Goal: Task Accomplishment & Management: Complete application form

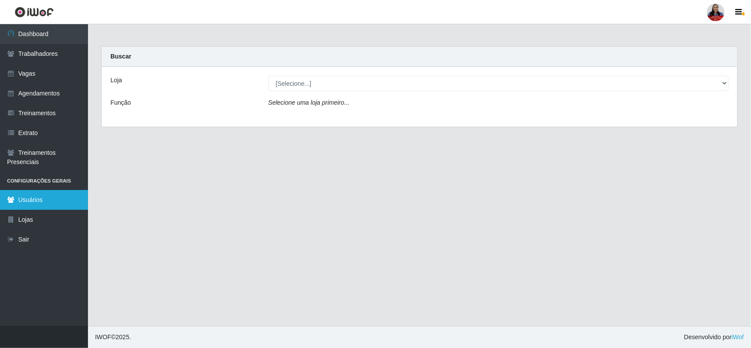
click at [33, 202] on link "Usuários" at bounding box center [44, 200] width 88 height 20
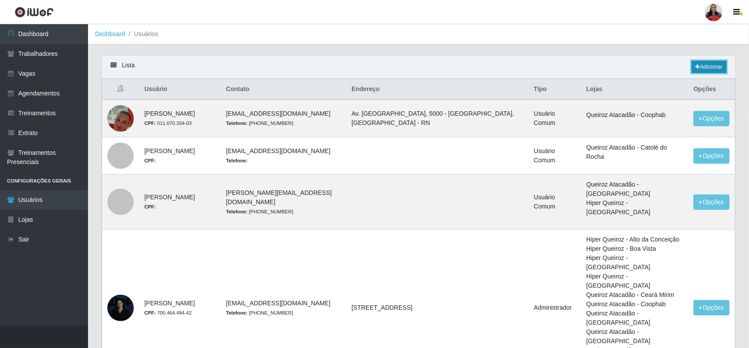
click at [718, 69] on link "Adicionar" at bounding box center [709, 67] width 35 height 12
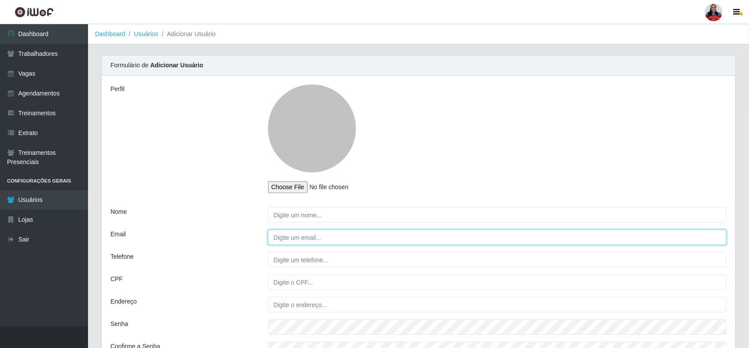
type input "[EMAIL_ADDRESS][DOMAIN_NAME]"
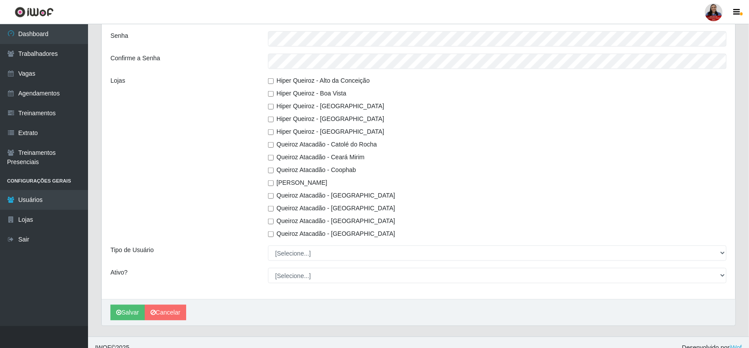
scroll to position [298, 0]
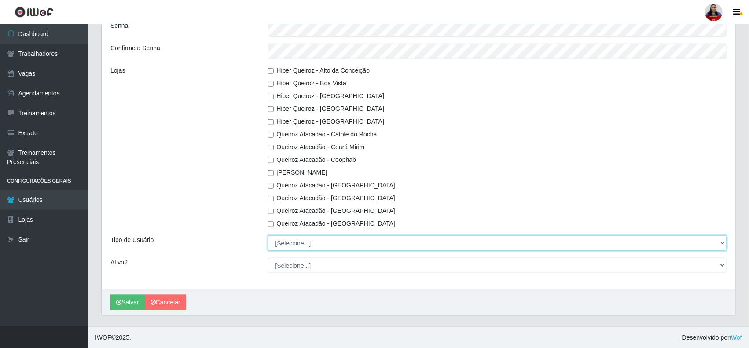
click at [287, 245] on select "[Selecione...] Administrador Usuário Comum" at bounding box center [497, 243] width 459 height 15
select select "1"
click at [268, 236] on select "[Selecione...] Administrador Usuário Comum" at bounding box center [497, 243] width 459 height 15
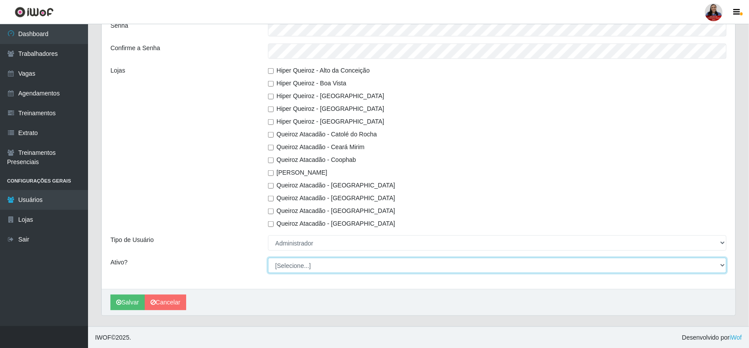
click at [290, 268] on select "[Selecione...] Não Sim" at bounding box center [497, 265] width 459 height 15
select select "1"
click at [268, 258] on select "[Selecione...] Não Sim" at bounding box center [497, 265] width 459 height 15
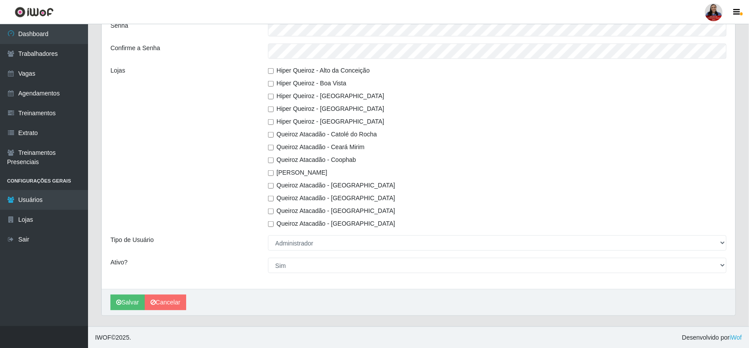
click at [252, 222] on div "Lojas" at bounding box center [183, 147] width 158 height 162
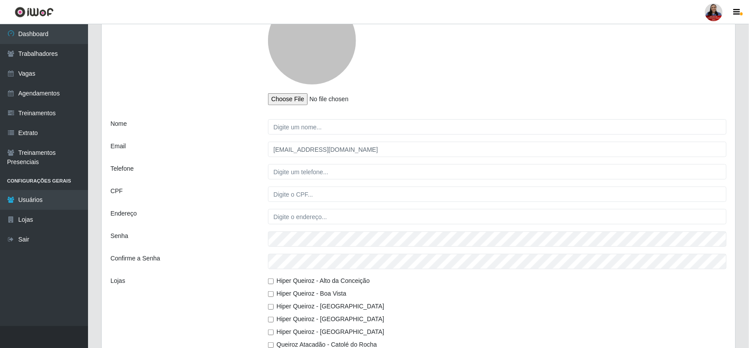
scroll to position [78, 0]
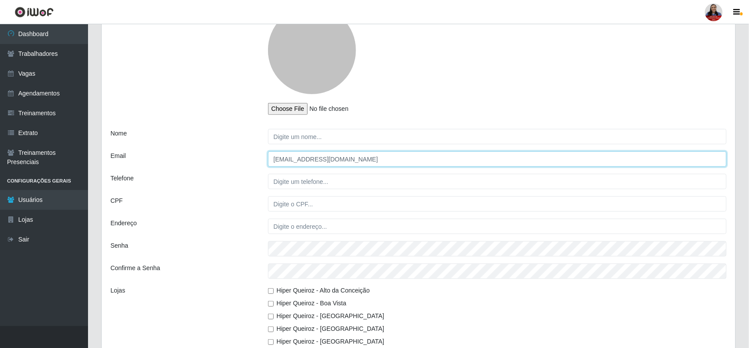
click at [362, 163] on input "[EMAIL_ADDRESS][DOMAIN_NAME]" at bounding box center [497, 158] width 459 height 15
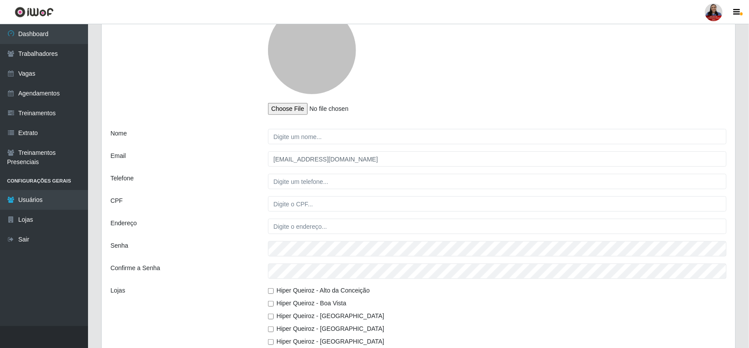
click at [167, 163] on div "Email" at bounding box center [183, 158] width 158 height 15
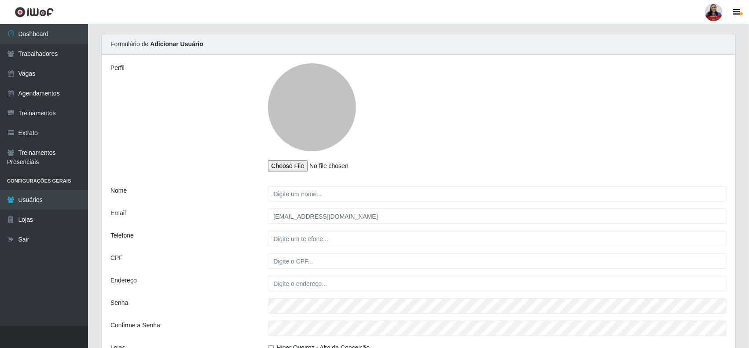
scroll to position [0, 0]
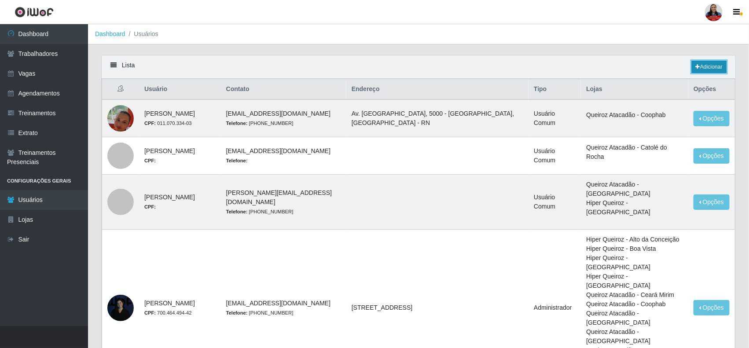
click at [705, 67] on link "Adicionar" at bounding box center [709, 67] width 35 height 12
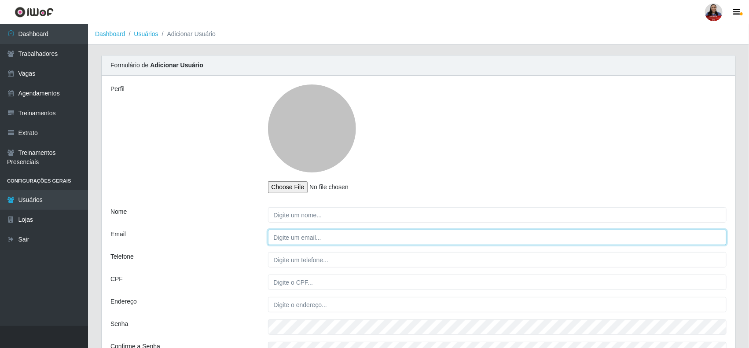
type input "[EMAIL_ADDRESS][DOMAIN_NAME]"
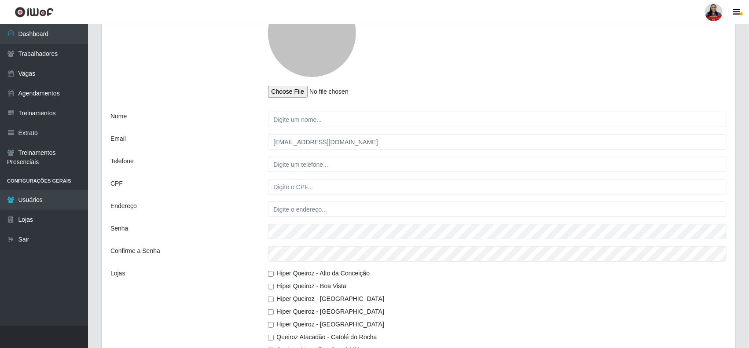
scroll to position [110, 0]
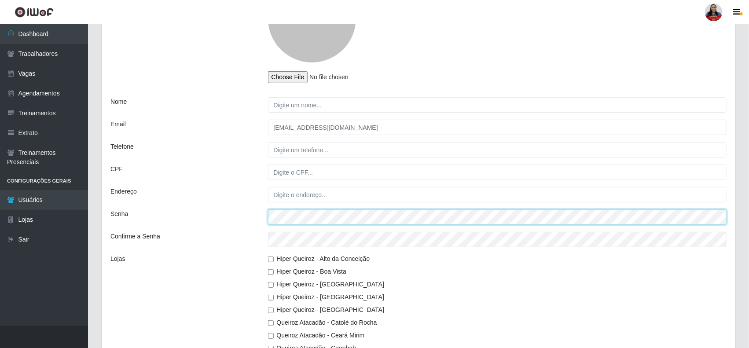
click at [238, 230] on div "Perfil Nome Email larissa.nayara@grupoqrz.com.br Telefone CPF Endereço Senha Co…" at bounding box center [419, 222] width 634 height 512
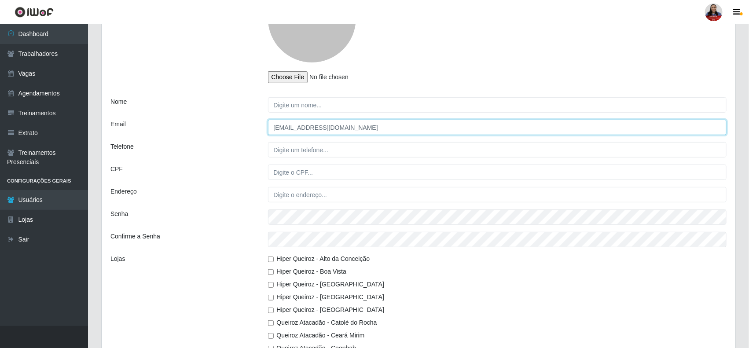
drag, startPoint x: 342, startPoint y: 130, endPoint x: 174, endPoint y: 137, distance: 167.4
click at [174, 137] on div "Perfil Nome Email larissa.nayara@grupoqrz.com.br Telefone CPF Endereço Senha Co…" at bounding box center [419, 222] width 634 height 512
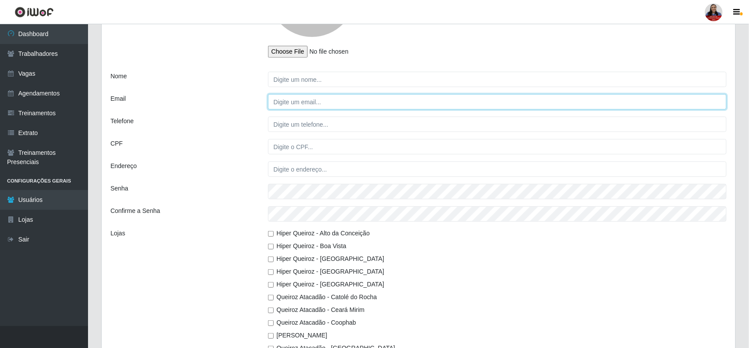
scroll to position [133, 0]
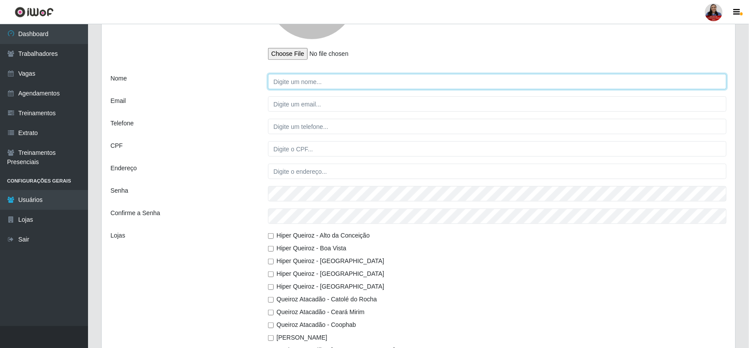
click at [291, 82] on input "Nome" at bounding box center [497, 81] width 459 height 15
click at [306, 85] on input "Nome" at bounding box center [497, 81] width 459 height 15
type input "I"
type input "U"
type input "ISAULINA [PERSON_NAME]"
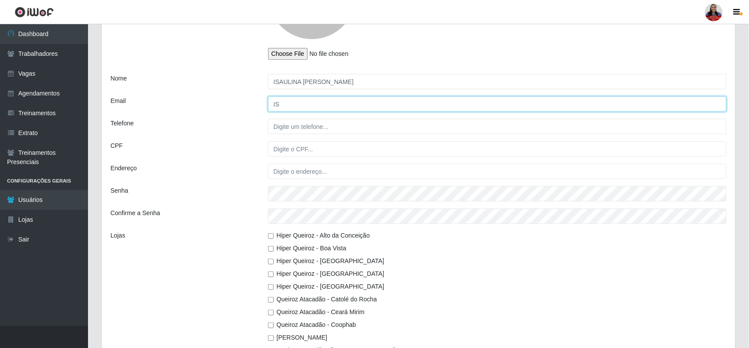
type input "I"
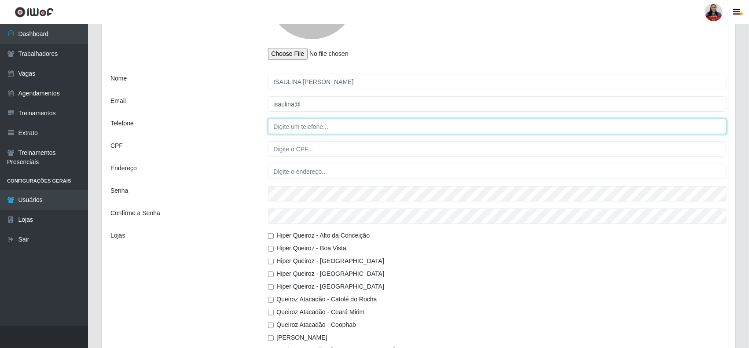
click at [321, 131] on input "Telefone" at bounding box center [497, 126] width 459 height 15
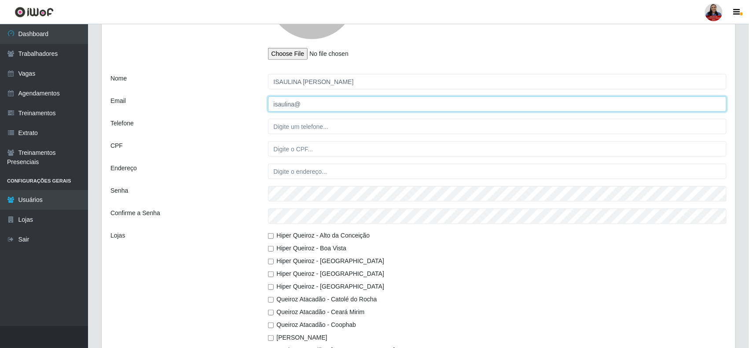
click at [294, 103] on input "isaulina@" at bounding box center [497, 103] width 459 height 15
click at [342, 105] on input "isaulina.agostinha@" at bounding box center [497, 103] width 459 height 15
type input "[EMAIL_ADDRESS][DOMAIN_NAME]"
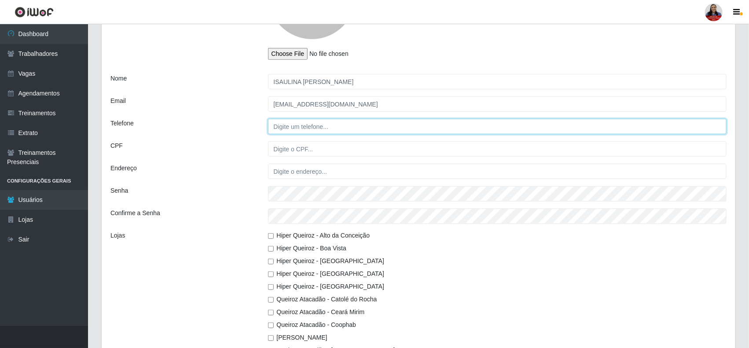
click at [315, 125] on input "Telefone" at bounding box center [497, 126] width 459 height 15
type input "84991084647"
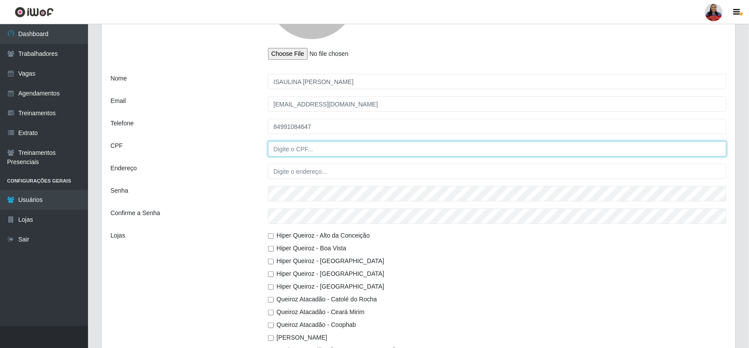
click at [316, 153] on input "CPF" at bounding box center [497, 148] width 459 height 15
type input "26663429809"
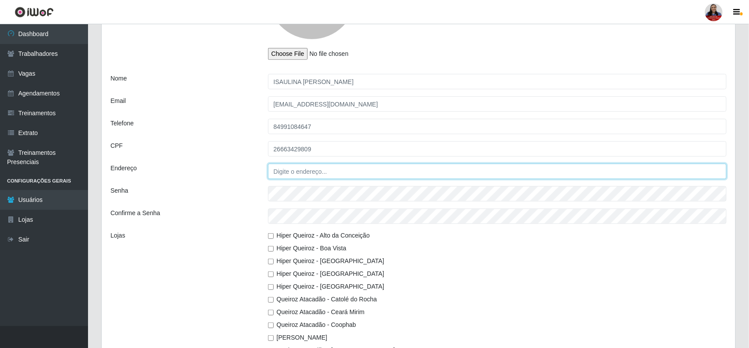
click at [317, 168] on input "Endereço" at bounding box center [497, 171] width 459 height 15
type input "Av. [PERSON_NAME]-[GEOGRAPHIC_DATA], 468 - Paredões, [GEOGRAPHIC_DATA] - RN, 59…"
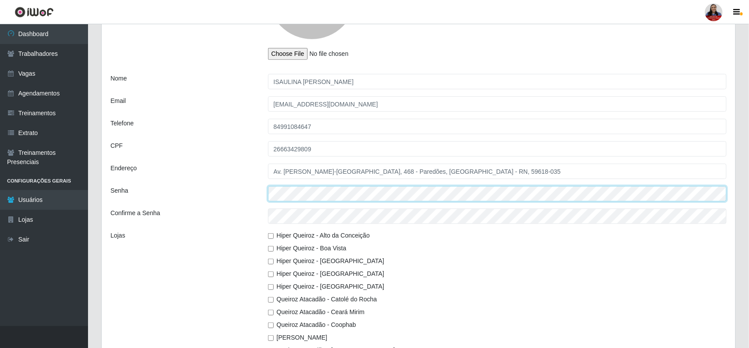
click at [264, 188] on div at bounding box center [497, 193] width 472 height 15
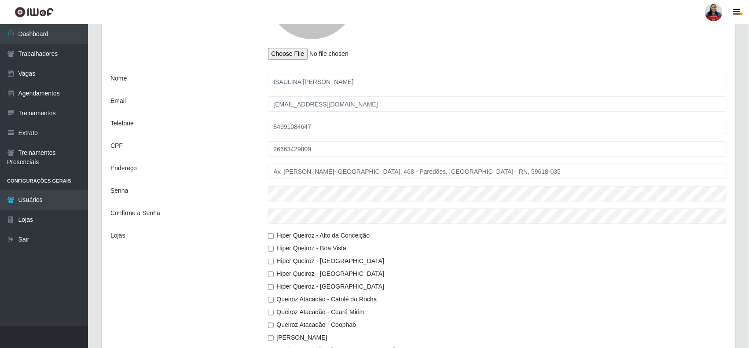
click at [243, 215] on div "Confirme a Senha" at bounding box center [183, 216] width 158 height 15
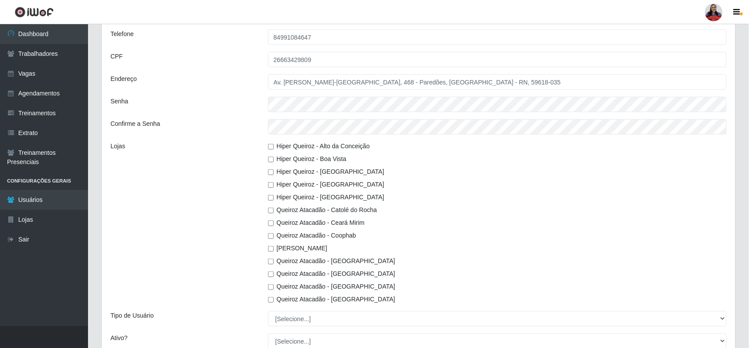
scroll to position [298, 0]
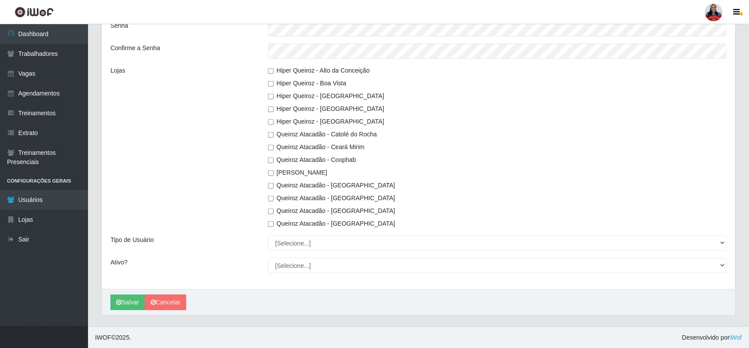
click at [270, 70] on input "Hiper Queiroz - Alto da Conceição" at bounding box center [271, 71] width 6 height 6
checkbox input "true"
click at [269, 84] on input "Hiper Queiroz - Boa Vista" at bounding box center [271, 84] width 6 height 6
checkbox input "true"
click at [269, 92] on div "Hiper Queiroz - [GEOGRAPHIC_DATA]" at bounding box center [497, 96] width 459 height 9
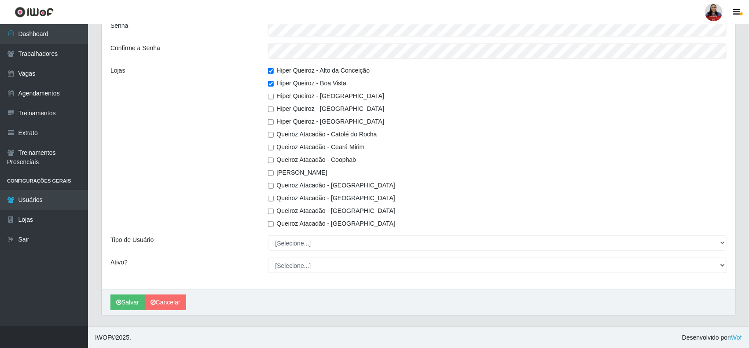
click at [271, 97] on input "Hiper Queiroz - [GEOGRAPHIC_DATA]" at bounding box center [271, 97] width 6 height 6
checkbox input "true"
click at [271, 108] on input "Hiper Queiroz - [GEOGRAPHIC_DATA]" at bounding box center [271, 110] width 6 height 6
checkbox input "true"
click at [269, 122] on input "Hiper Queiroz - [GEOGRAPHIC_DATA]" at bounding box center [271, 122] width 6 height 6
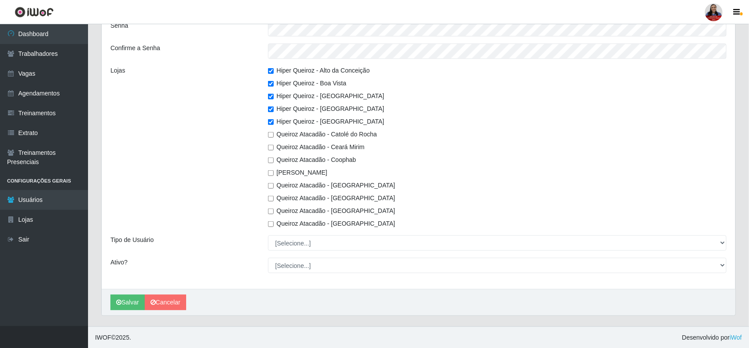
checkbox input "true"
click at [273, 133] on input "Queiroz Atacadão - Catolé do Rocha" at bounding box center [271, 135] width 6 height 6
checkbox input "true"
click at [272, 145] on input "Queiroz Atacadão - Ceará Mirim" at bounding box center [271, 148] width 6 height 6
checkbox input "true"
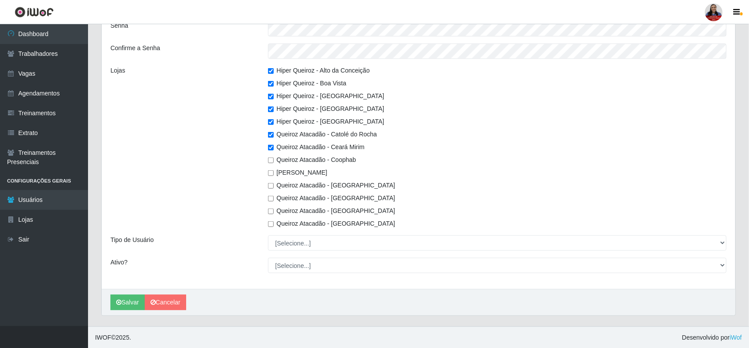
click at [269, 159] on input "Queiroz Atacadão - Coophab" at bounding box center [271, 161] width 6 height 6
checkbox input "true"
click at [272, 168] on div "[PERSON_NAME]" at bounding box center [497, 172] width 459 height 9
click at [271, 172] on input "[PERSON_NAME]" at bounding box center [271, 173] width 6 height 6
checkbox input "true"
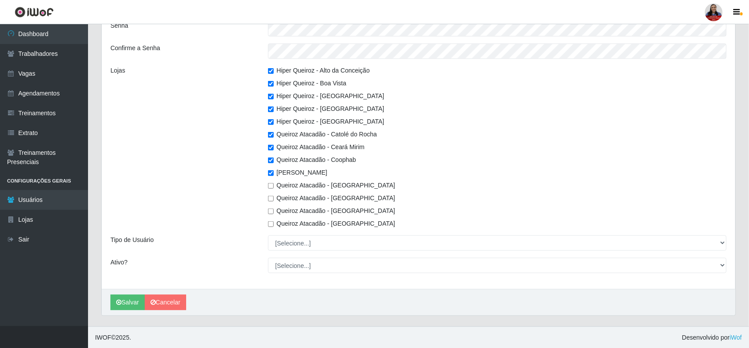
click at [271, 184] on input "Queiroz Atacadão - [GEOGRAPHIC_DATA]" at bounding box center [271, 186] width 6 height 6
checkbox input "true"
click at [269, 199] on input "Queiroz Atacadão - [GEOGRAPHIC_DATA]" at bounding box center [271, 199] width 6 height 6
checkbox input "true"
click at [271, 212] on input "Queiroz Atacadão - [GEOGRAPHIC_DATA]" at bounding box center [271, 212] width 6 height 6
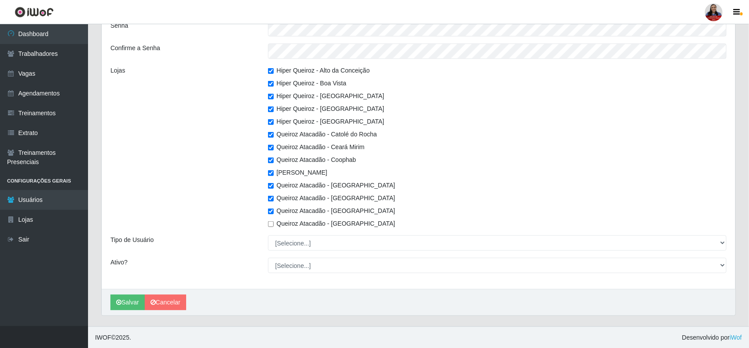
checkbox input "true"
click at [270, 223] on input "Queiroz Atacadão - [GEOGRAPHIC_DATA]" at bounding box center [271, 224] width 6 height 6
checkbox input "true"
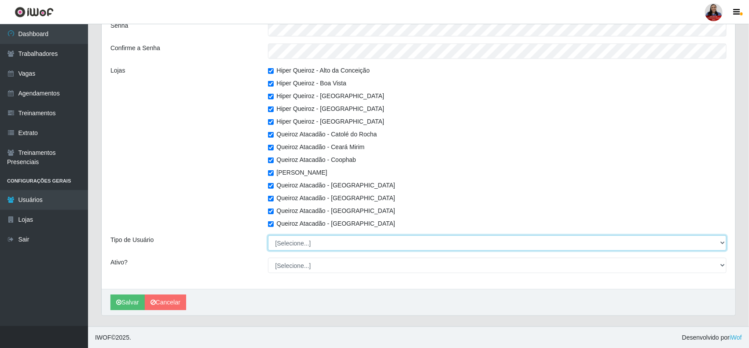
click at [316, 242] on select "[Selecione...] Administrador Usuário Comum" at bounding box center [497, 243] width 459 height 15
select select "1"
click at [268, 236] on select "[Selecione...] Administrador Usuário Comum" at bounding box center [497, 243] width 459 height 15
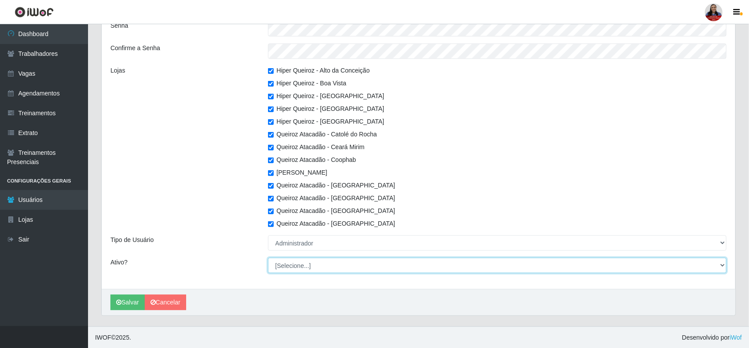
click at [286, 265] on select "[Selecione...] Não Sim" at bounding box center [497, 265] width 459 height 15
select select "1"
click at [268, 258] on select "[Selecione...] Não Sim" at bounding box center [497, 265] width 459 height 15
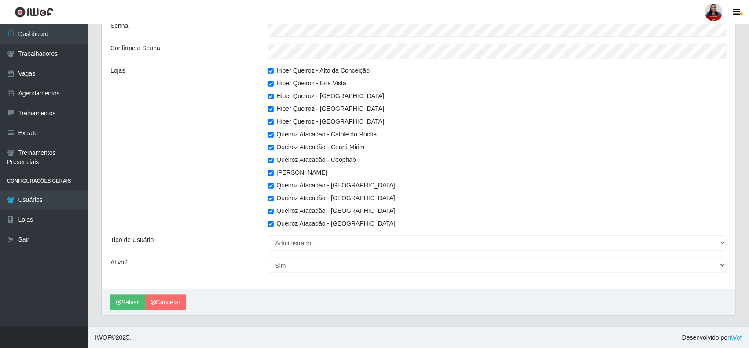
click at [243, 210] on div "Lojas" at bounding box center [183, 147] width 158 height 162
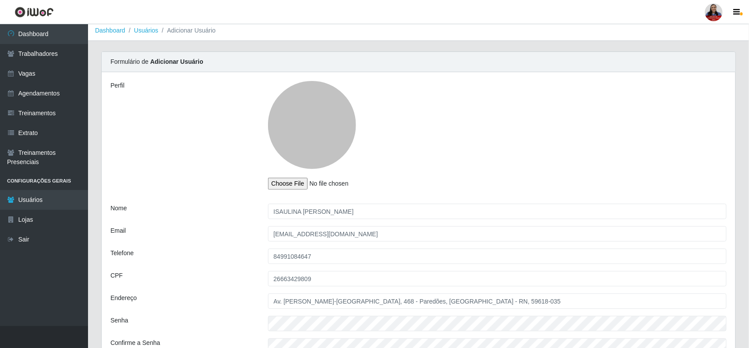
scroll to position [0, 0]
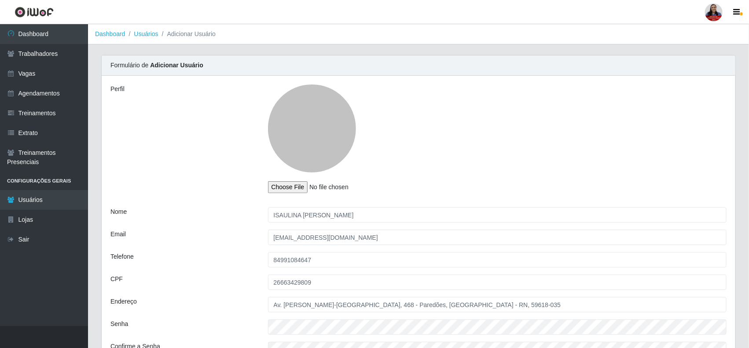
click at [308, 190] on input "file" at bounding box center [326, 187] width 117 height 12
type input "C:\fakepath\WhatsApp Image 2025-10-08 at 13.52.38.jpeg"
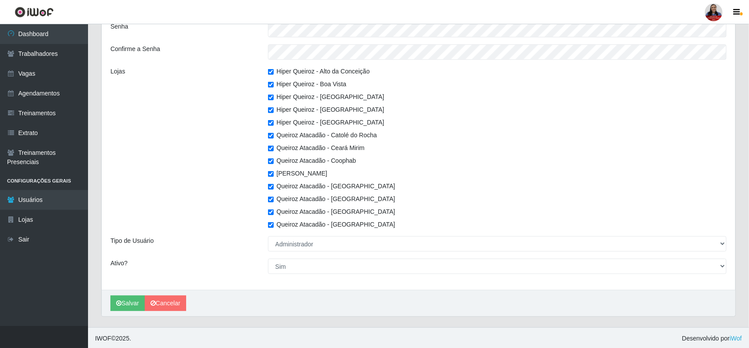
scroll to position [298, 0]
click at [120, 296] on button "Salvar" at bounding box center [127, 302] width 34 height 15
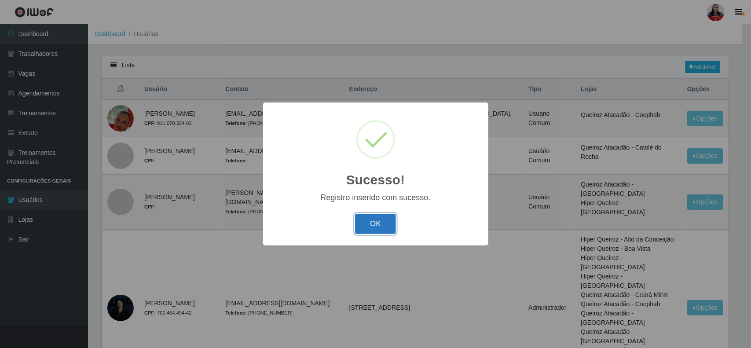
click at [373, 221] on button "OK" at bounding box center [375, 224] width 41 height 21
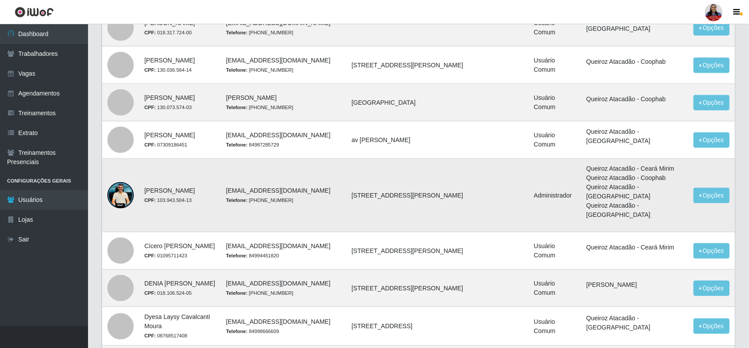
scroll to position [487, 0]
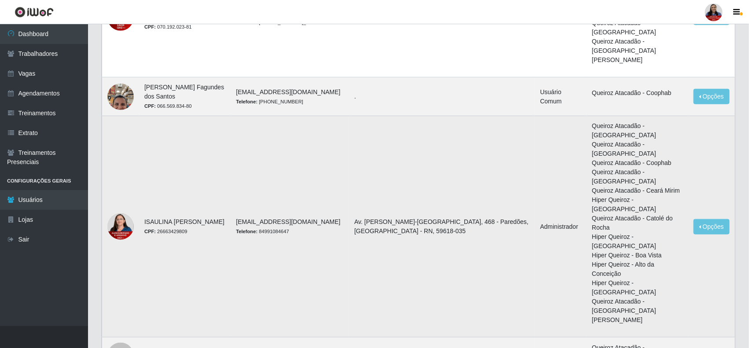
scroll to position [275, 0]
